Goal: Navigation & Orientation: Find specific page/section

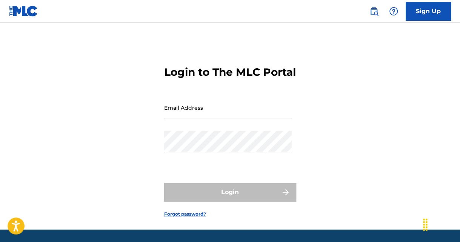
type input "[EMAIL_ADDRESS][DOMAIN_NAME]"
click at [239, 202] on div "Login" at bounding box center [230, 192] width 132 height 19
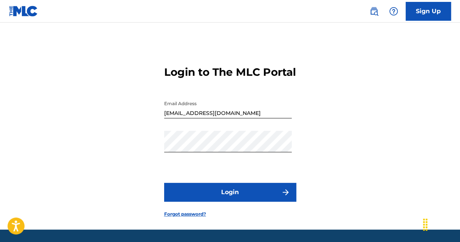
click at [239, 202] on button "Login" at bounding box center [230, 192] width 132 height 19
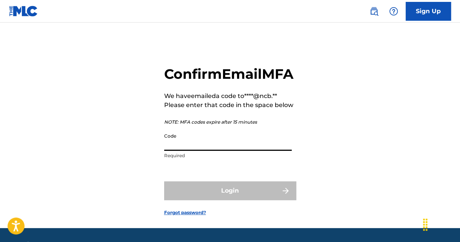
click at [202, 151] on input "Code" at bounding box center [227, 139] width 127 height 21
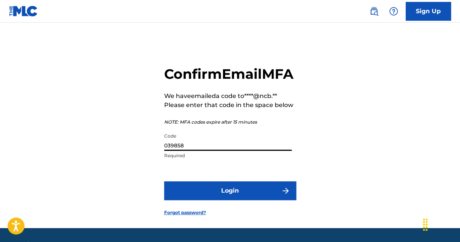
type input "039858"
click at [164, 181] on button "Login" at bounding box center [230, 190] width 132 height 19
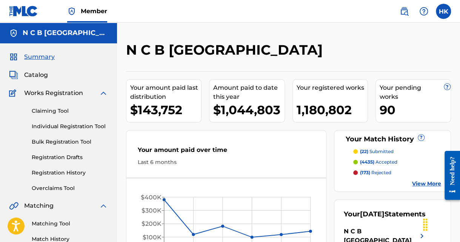
click at [40, 75] on span "Catalog" at bounding box center [36, 75] width 24 height 9
